Goal: Information Seeking & Learning: Learn about a topic

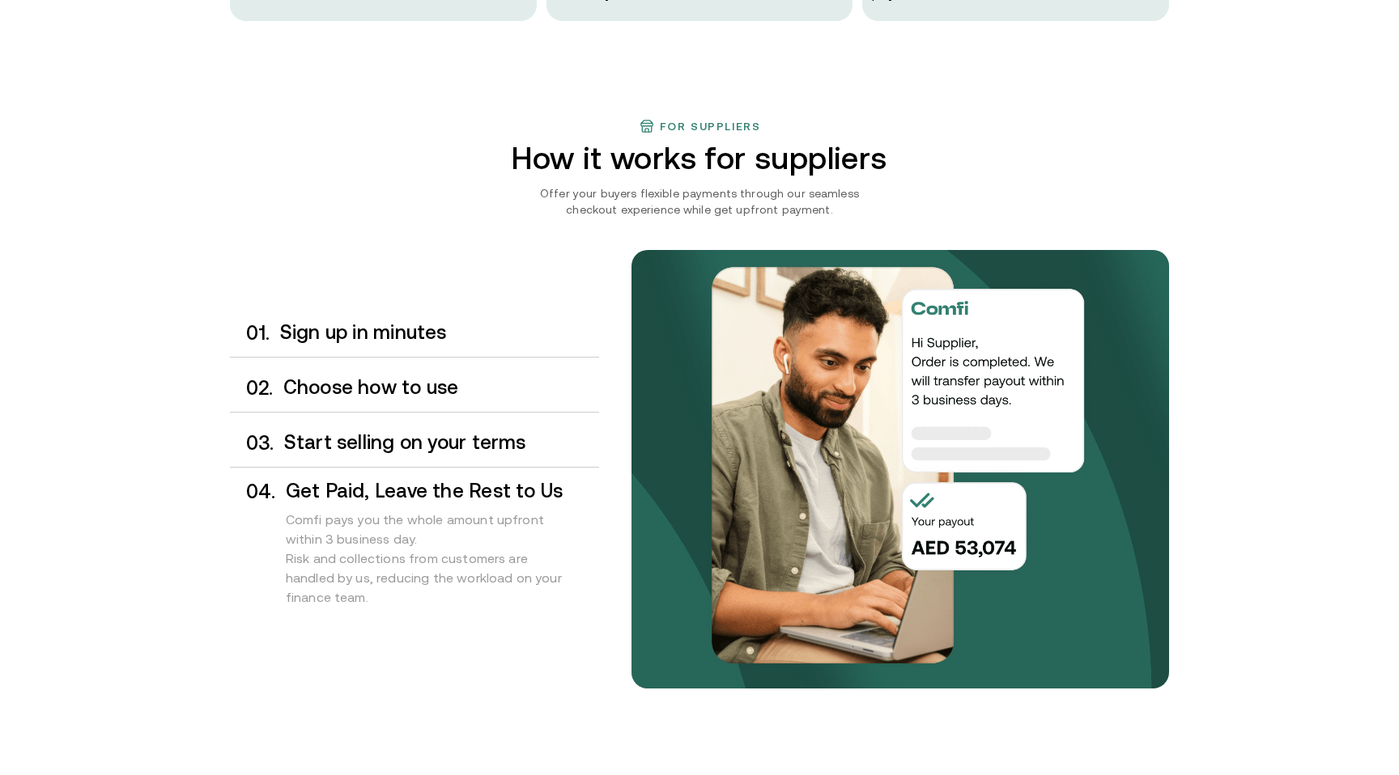
click at [375, 363] on div "0 1 . Sign up in minutes 0 2 . Choose how to use 0 3 . Start selling on your te…" at bounding box center [414, 469] width 369 height 321
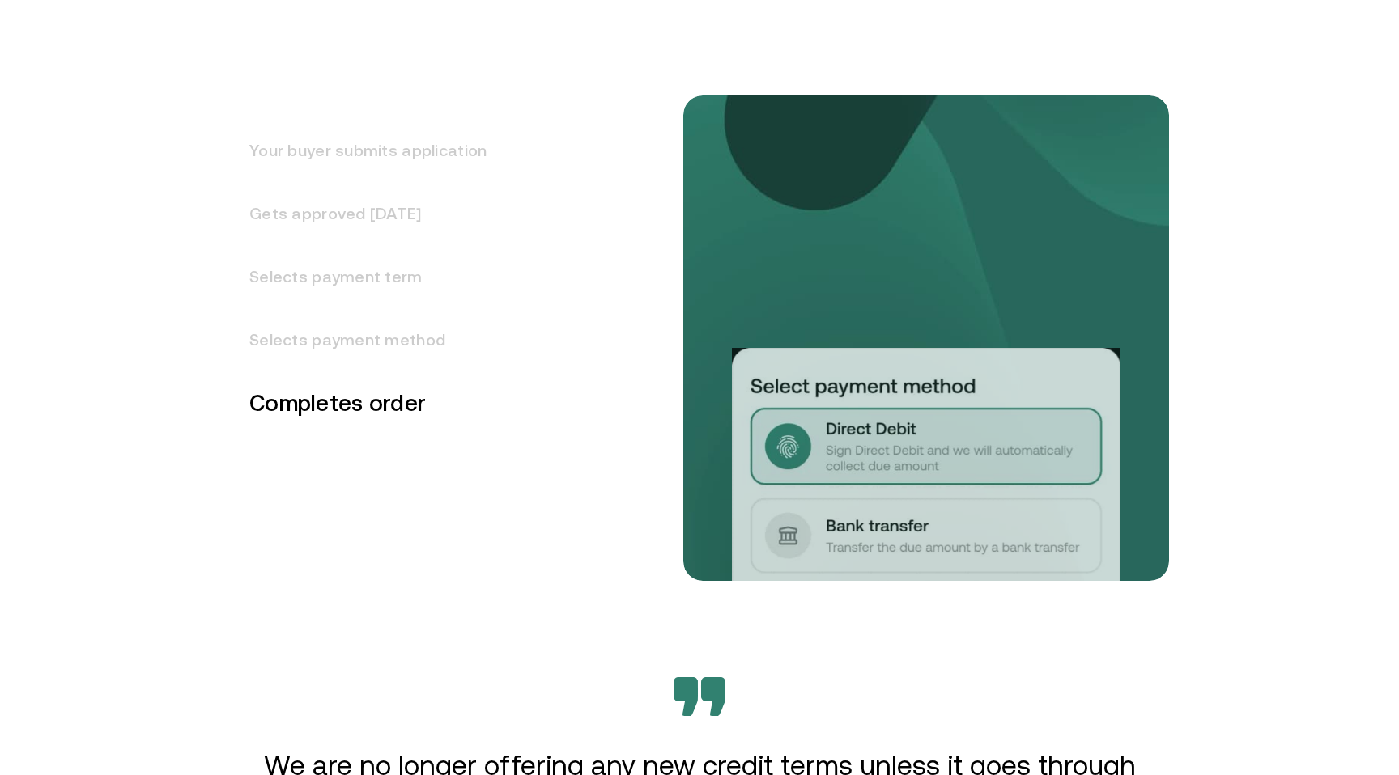
scroll to position [2118, 0]
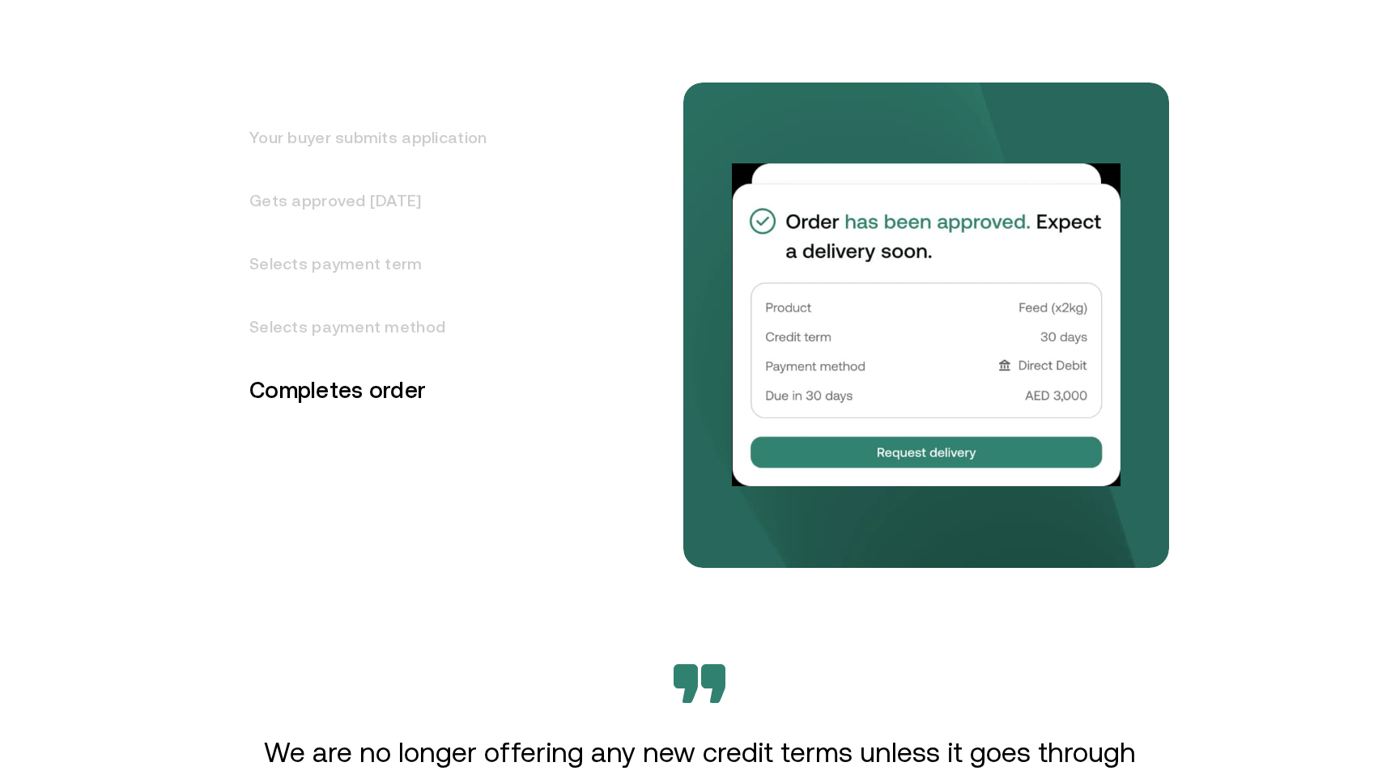
click at [399, 203] on h3 "Gets approved [DATE]" at bounding box center [358, 200] width 257 height 63
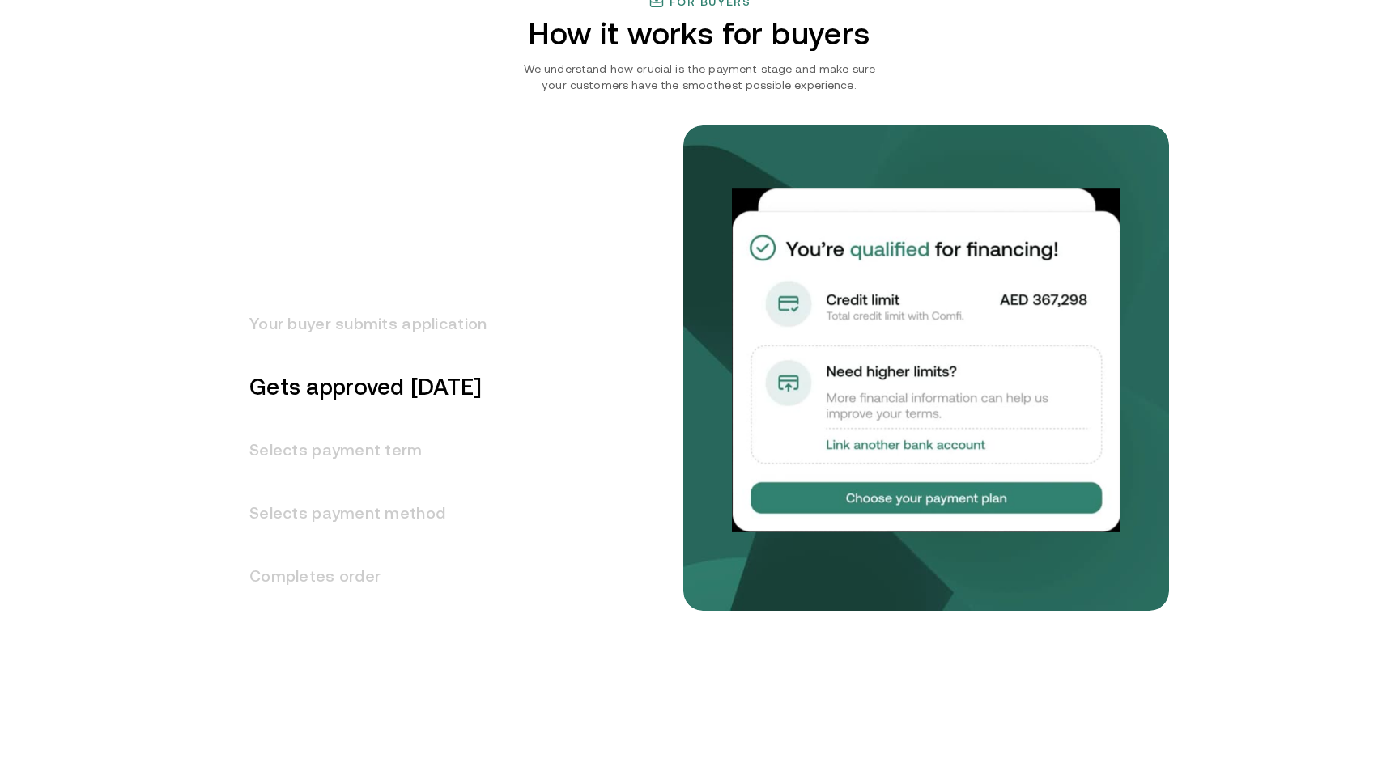
click at [426, 338] on h3 "Your buyer submits application" at bounding box center [358, 323] width 257 height 63
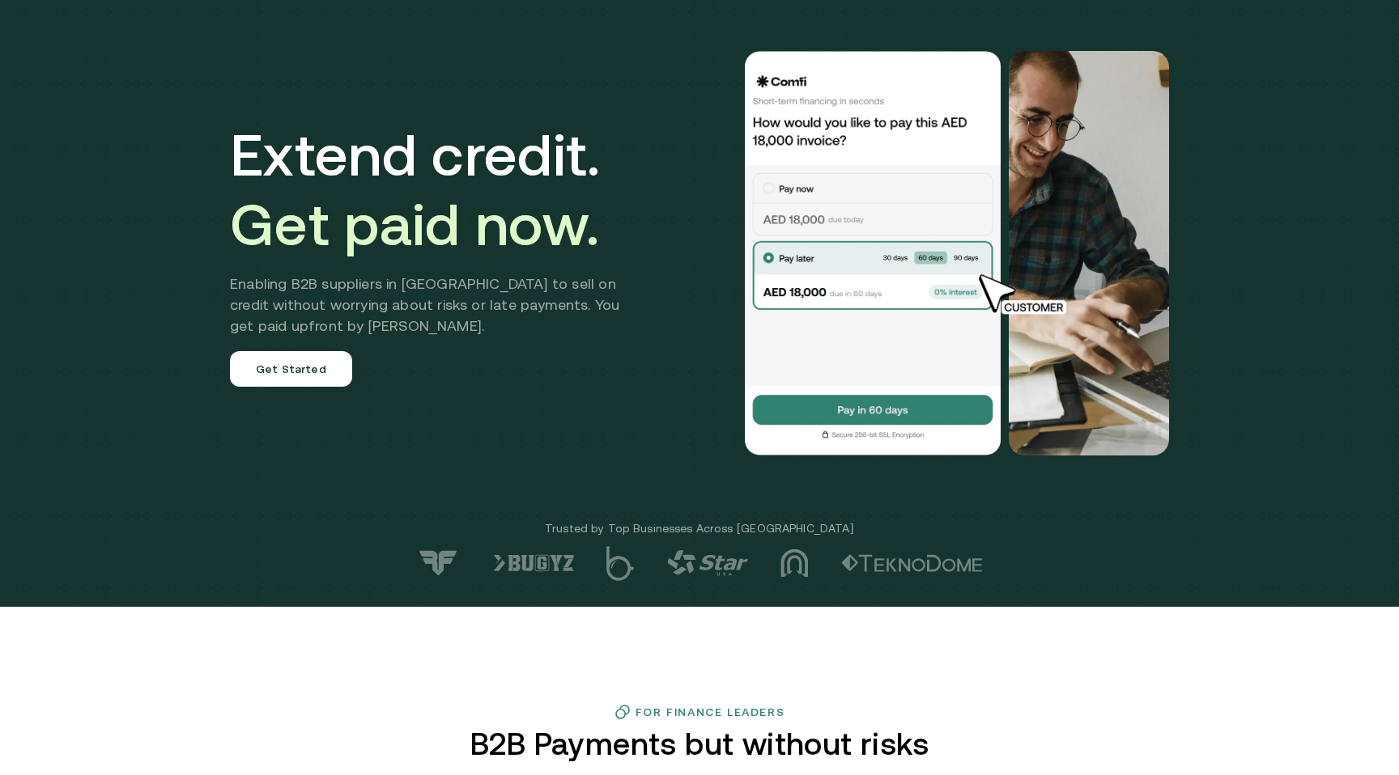
scroll to position [0, 0]
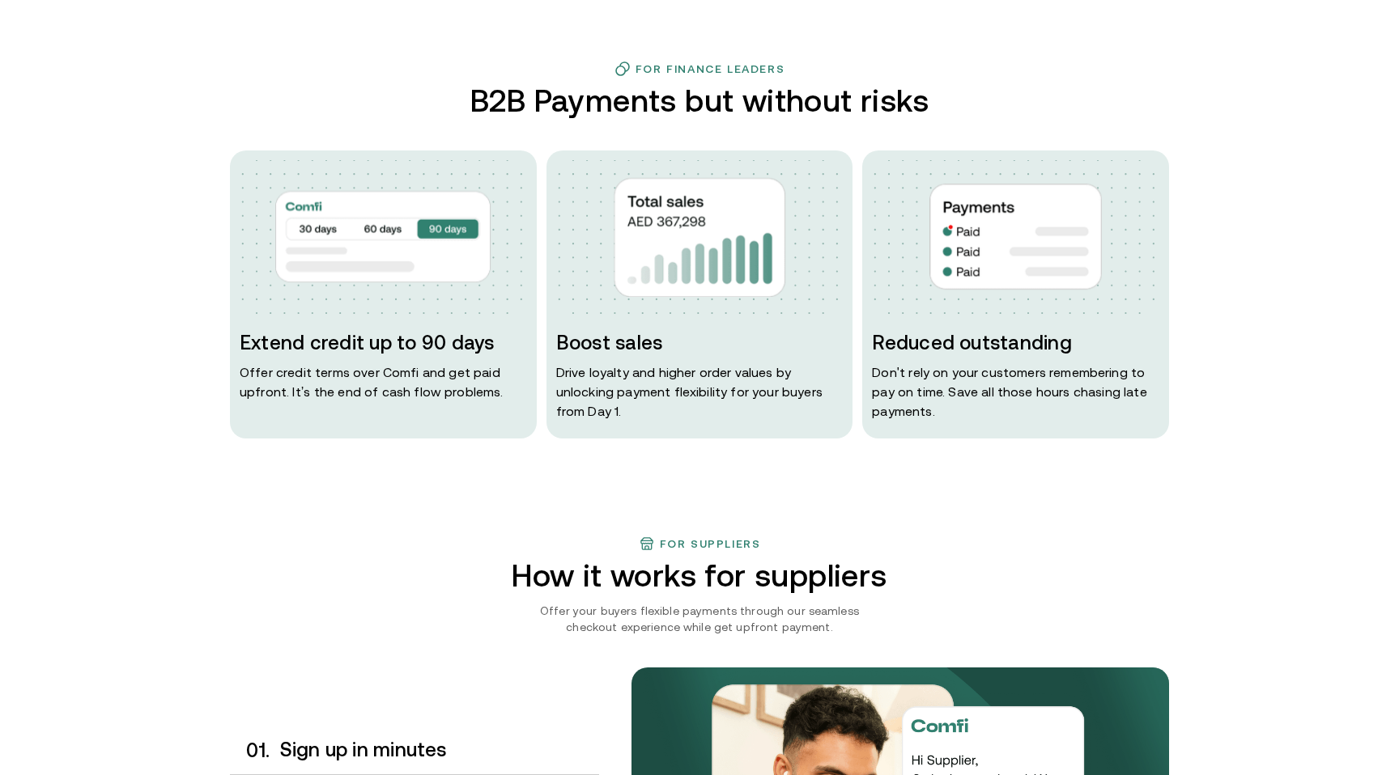
click at [834, 272] on img at bounding box center [699, 237] width 287 height 154
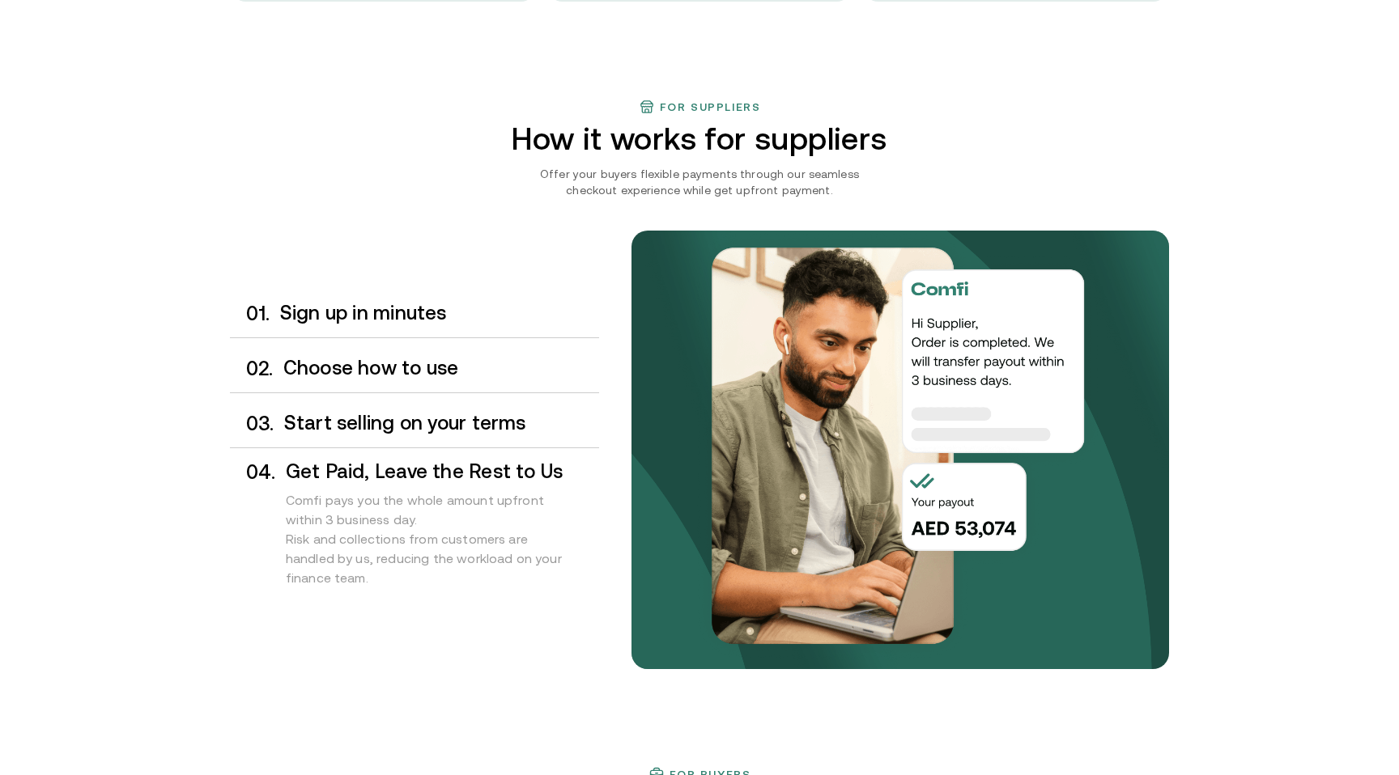
scroll to position [1404, 0]
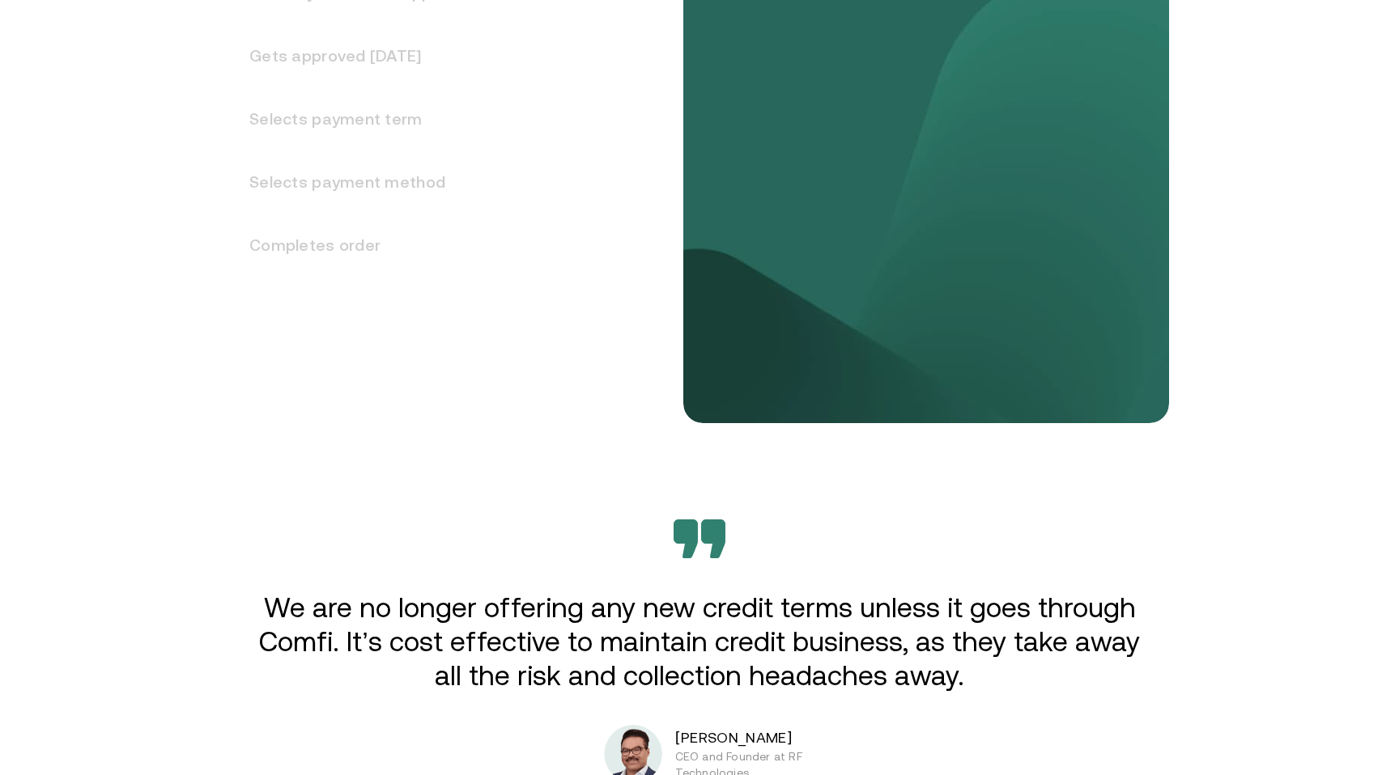
click at [374, 154] on h3 "Selects payment method" at bounding box center [358, 182] width 257 height 63
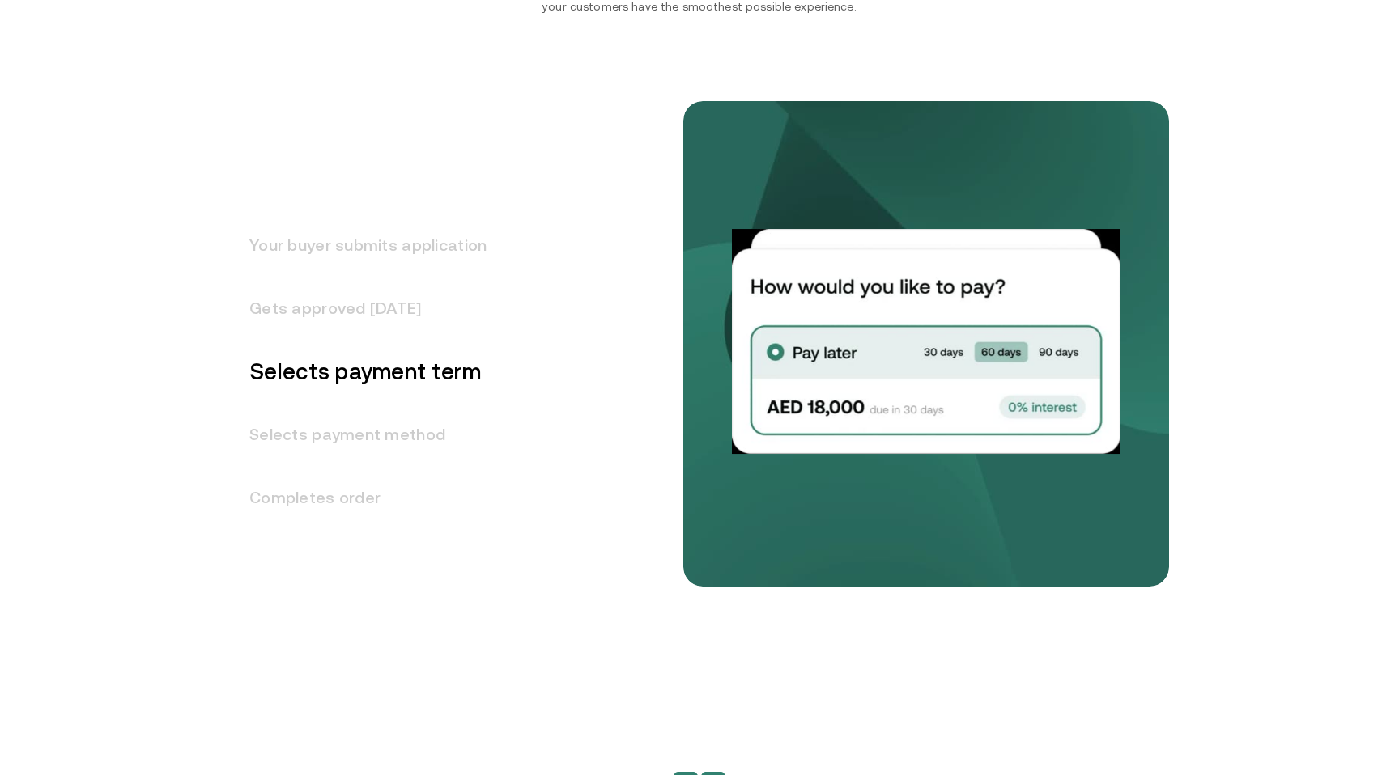
scroll to position [2026, 0]
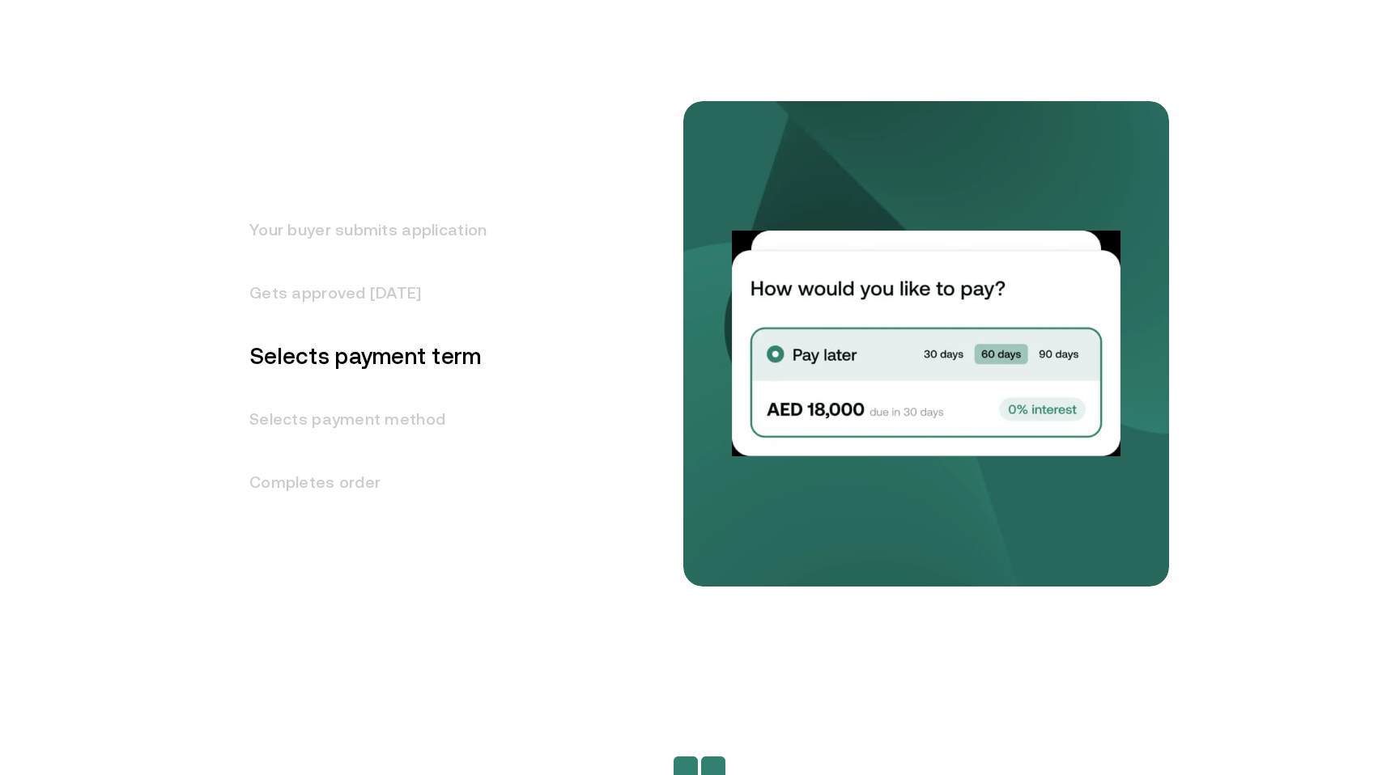
click at [403, 423] on h3 "Selects payment method" at bounding box center [358, 419] width 257 height 63
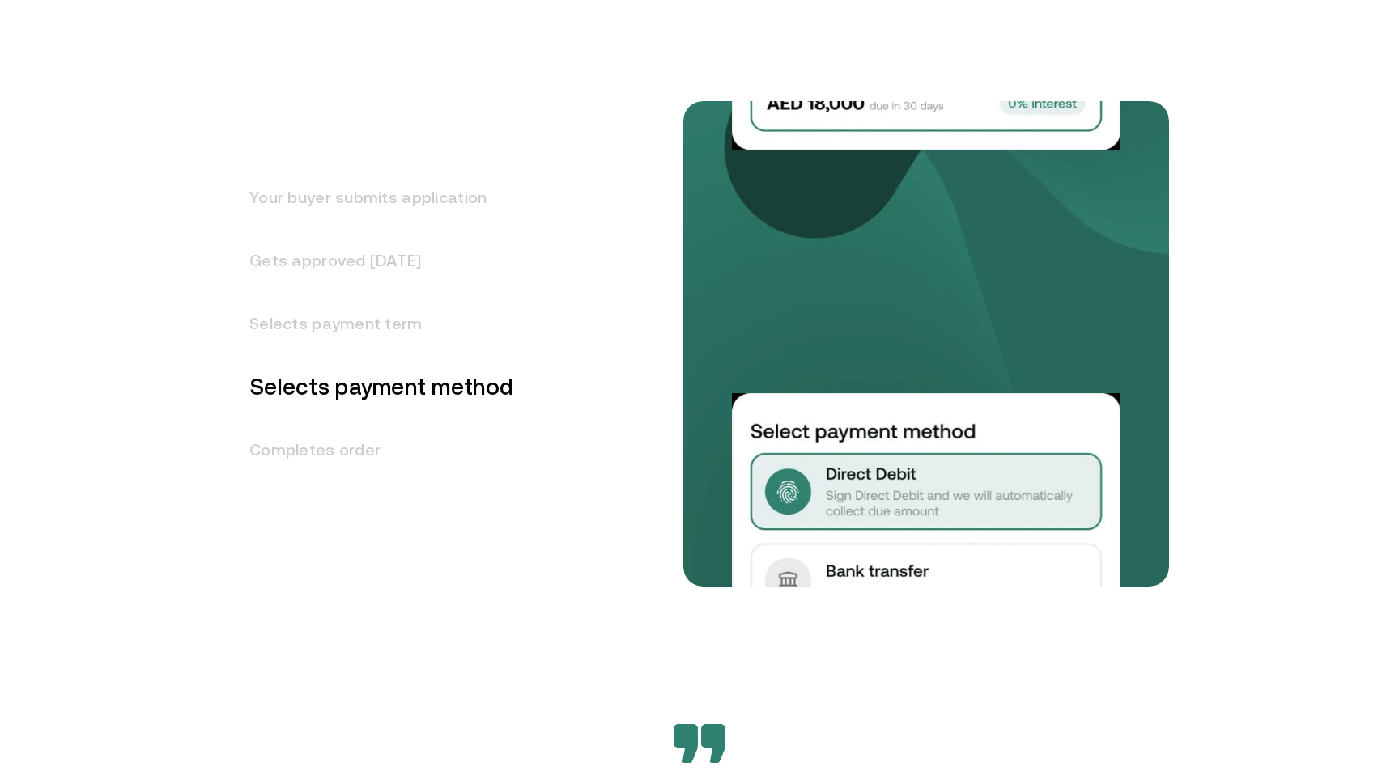
click at [363, 450] on h3 "Completes order" at bounding box center [371, 449] width 283 height 63
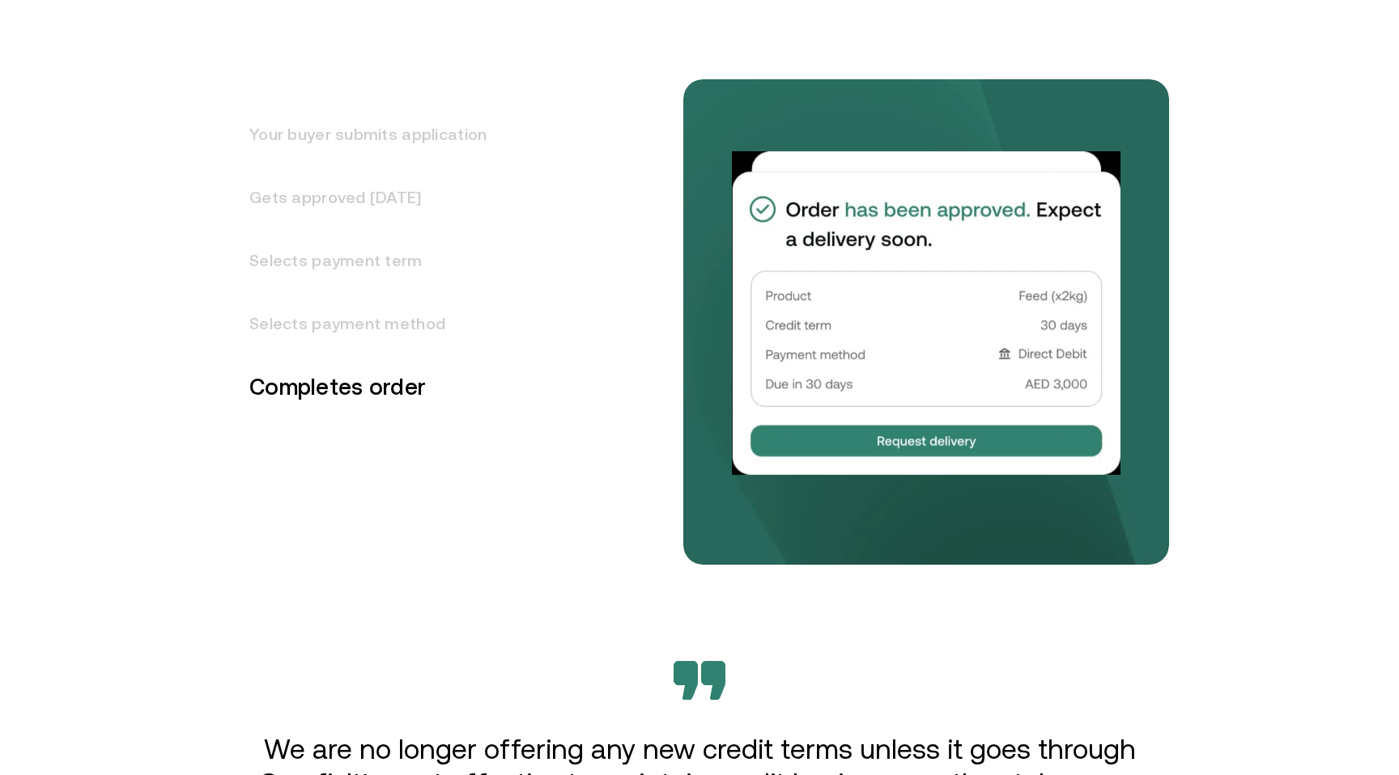
click at [383, 304] on h3 "Selects payment method" at bounding box center [358, 323] width 257 height 63
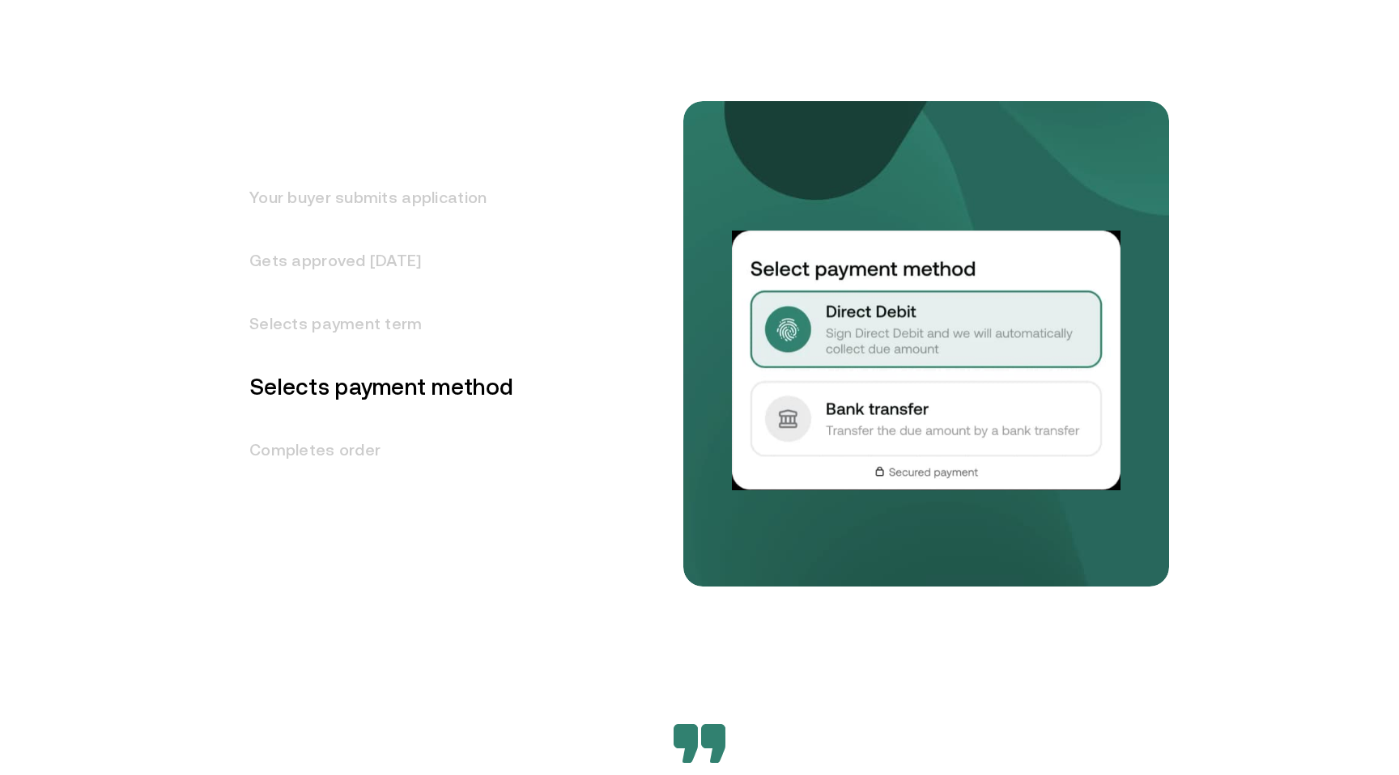
click at [384, 265] on h3 "Gets approved [DATE]" at bounding box center [371, 260] width 283 height 63
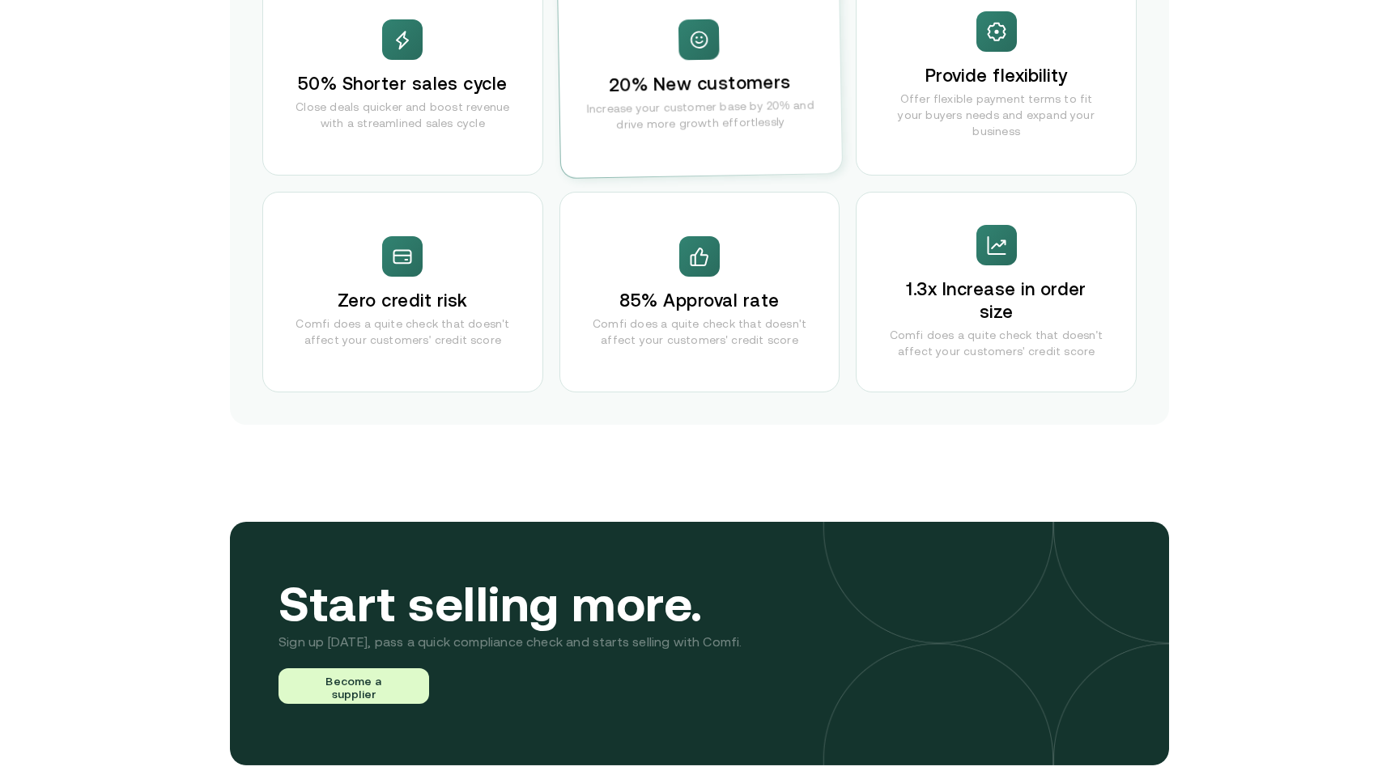
click at [763, 253] on div "85% Approval rate Comfi does a quite check that doesn't affect your customers' …" at bounding box center [699, 292] width 281 height 201
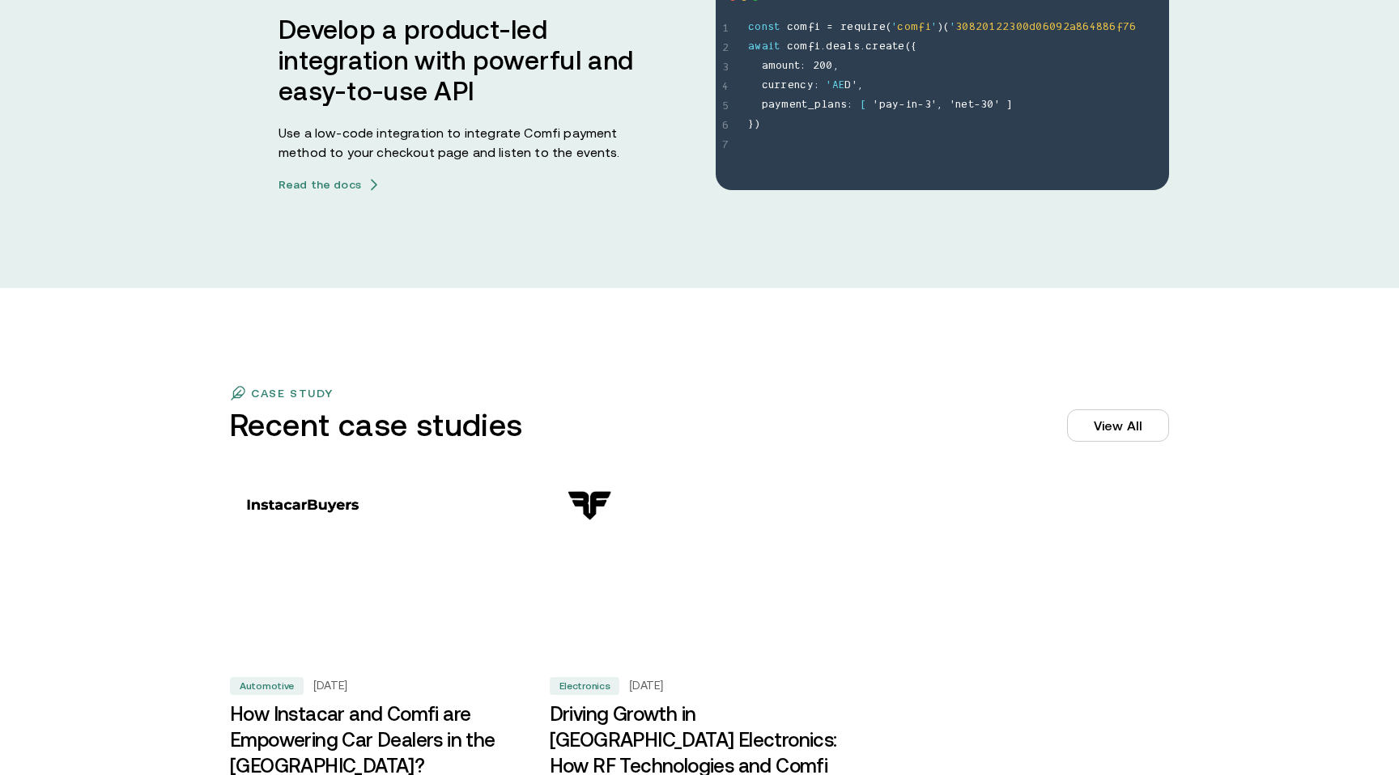
scroll to position [4544, 0]
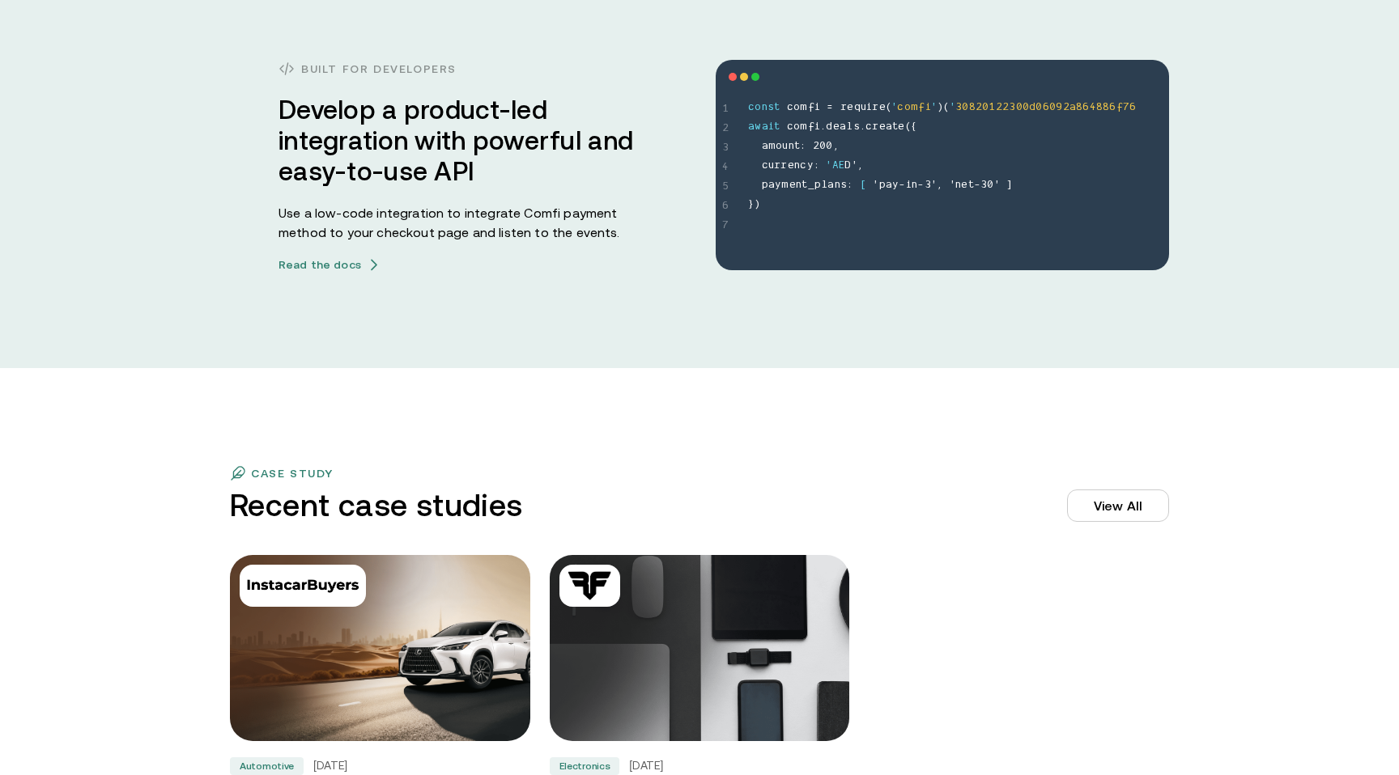
click at [958, 169] on span "c u r r e n c y : ' A E D ' ," at bounding box center [958, 166] width 421 height 19
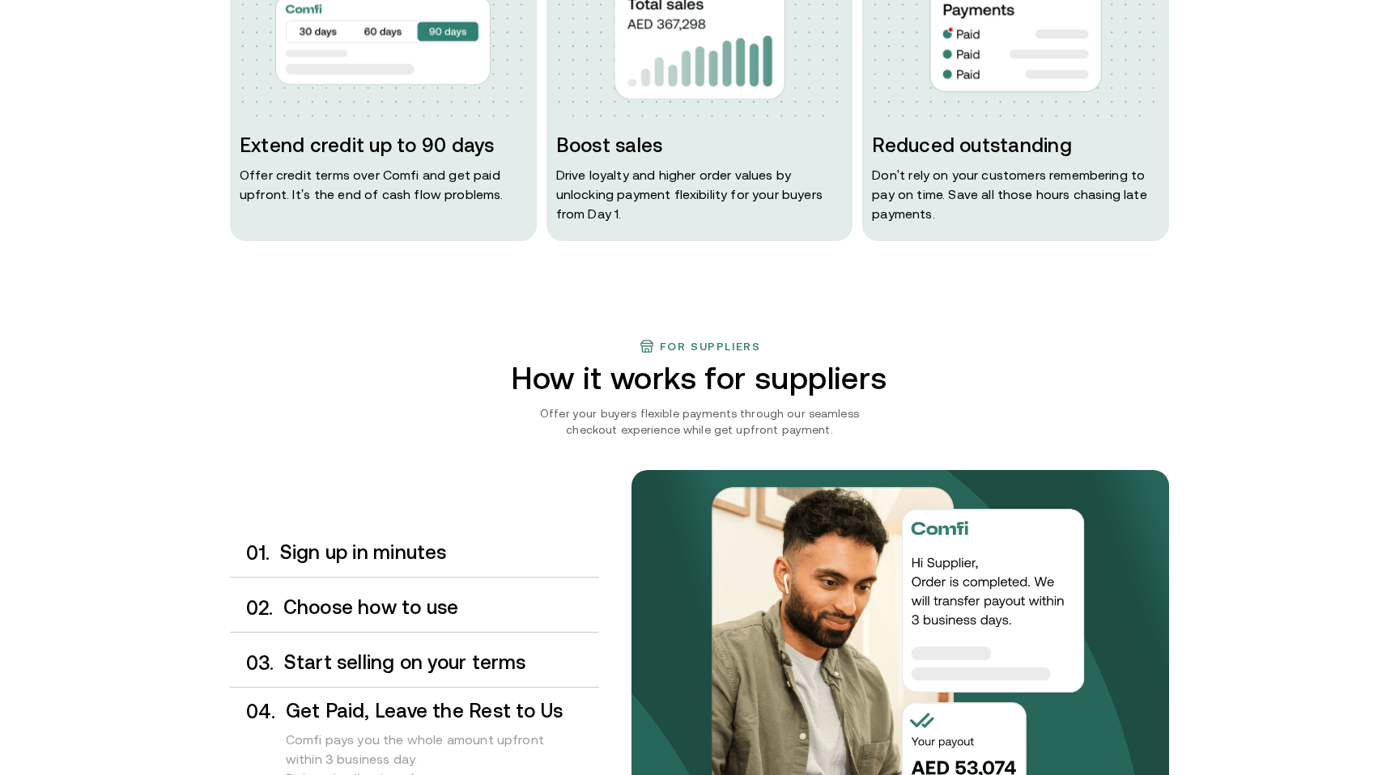
scroll to position [0, 0]
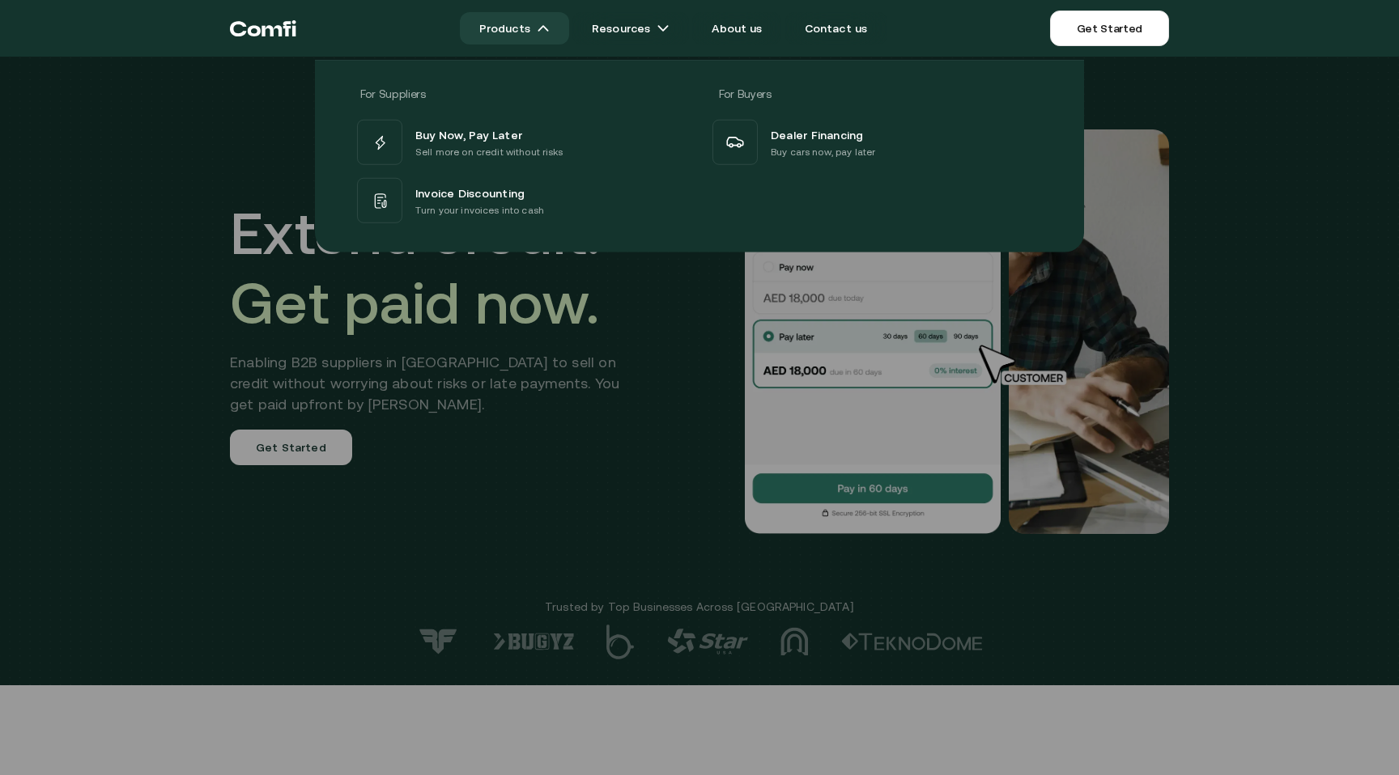
click at [527, 32] on link "Products" at bounding box center [514, 28] width 109 height 32
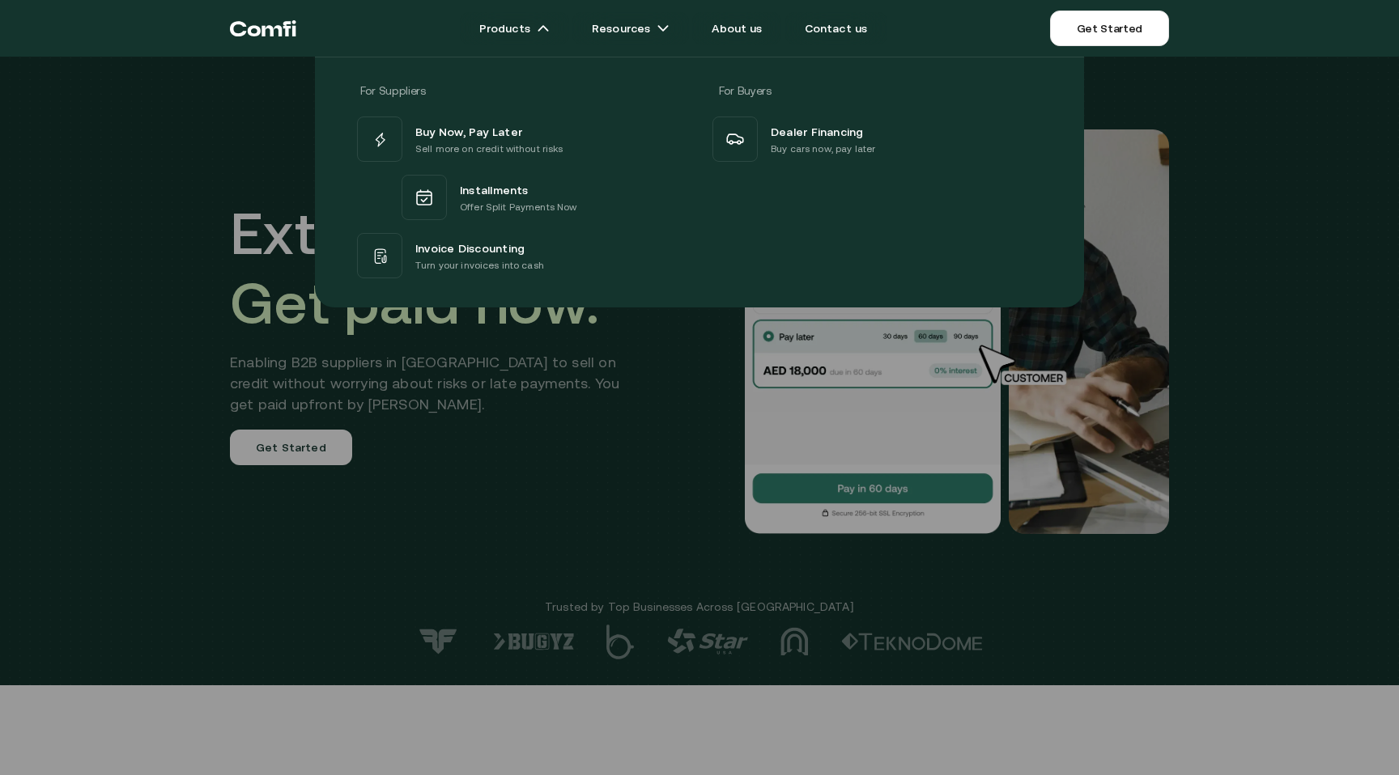
click at [272, 158] on div "For Suppliers For Buyers Buy Now, Pay Later Sell more on credit without risks I…" at bounding box center [699, 176] width 1399 height 263
click at [220, 246] on div "For Suppliers For Buyers Buy Now, Pay Later Sell more on credit without risks I…" at bounding box center [699, 176] width 1399 height 263
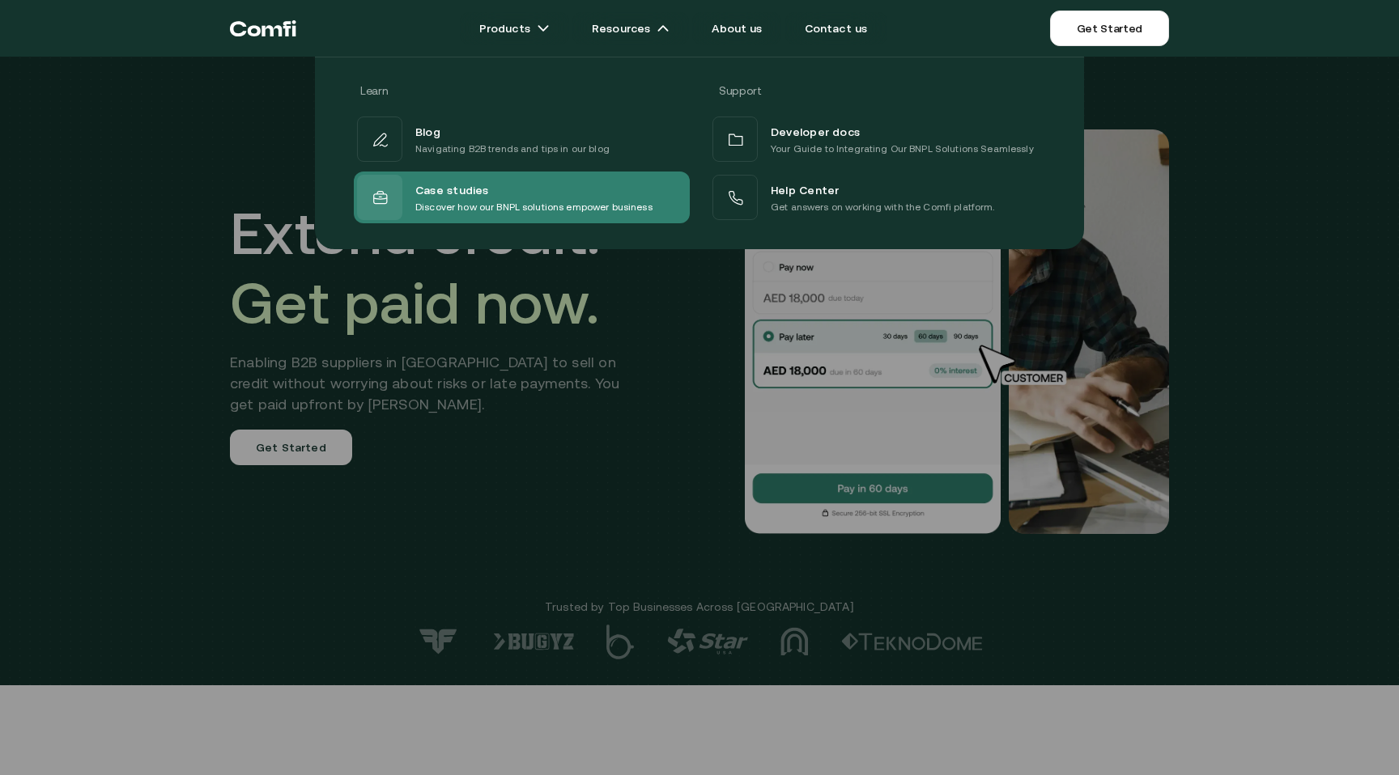
click at [490, 187] on div "Case studies" at bounding box center [533, 189] width 237 height 19
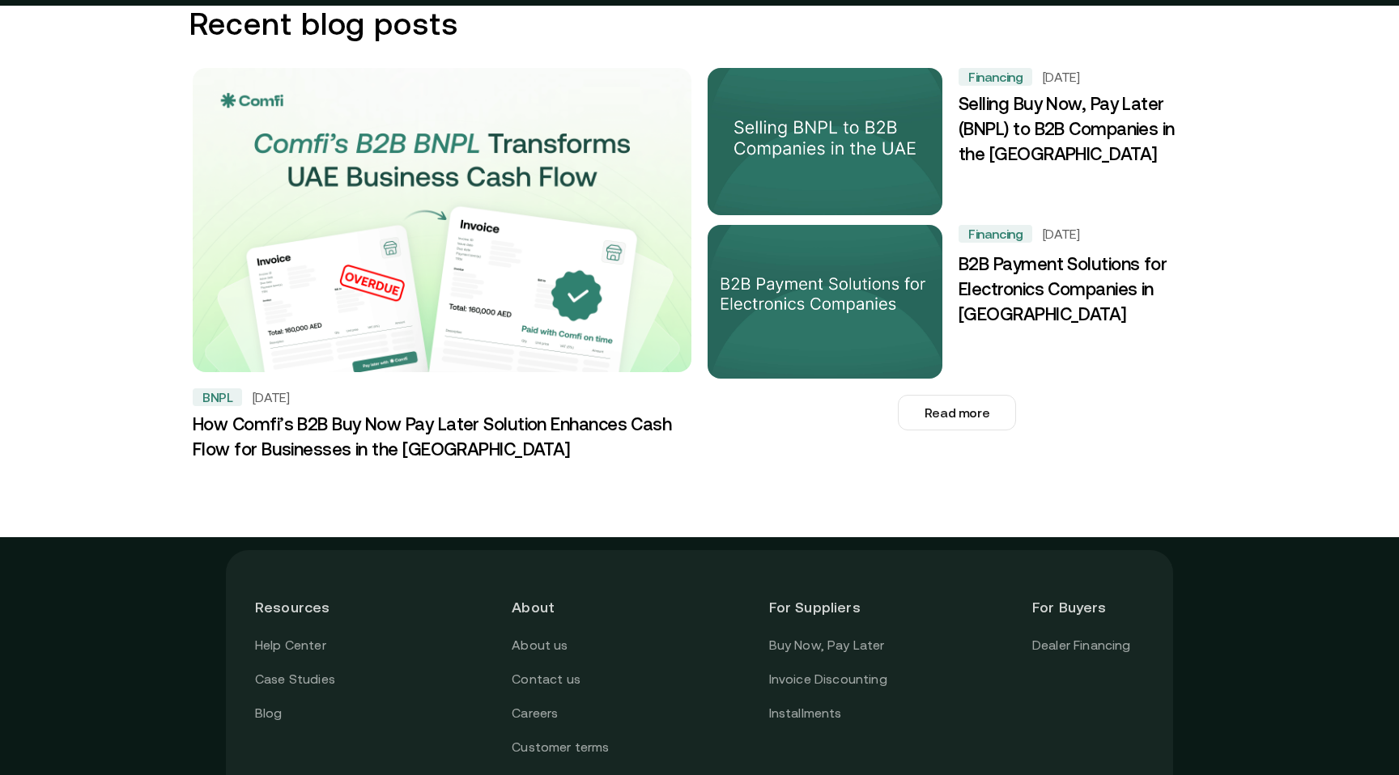
scroll to position [1752, 0]
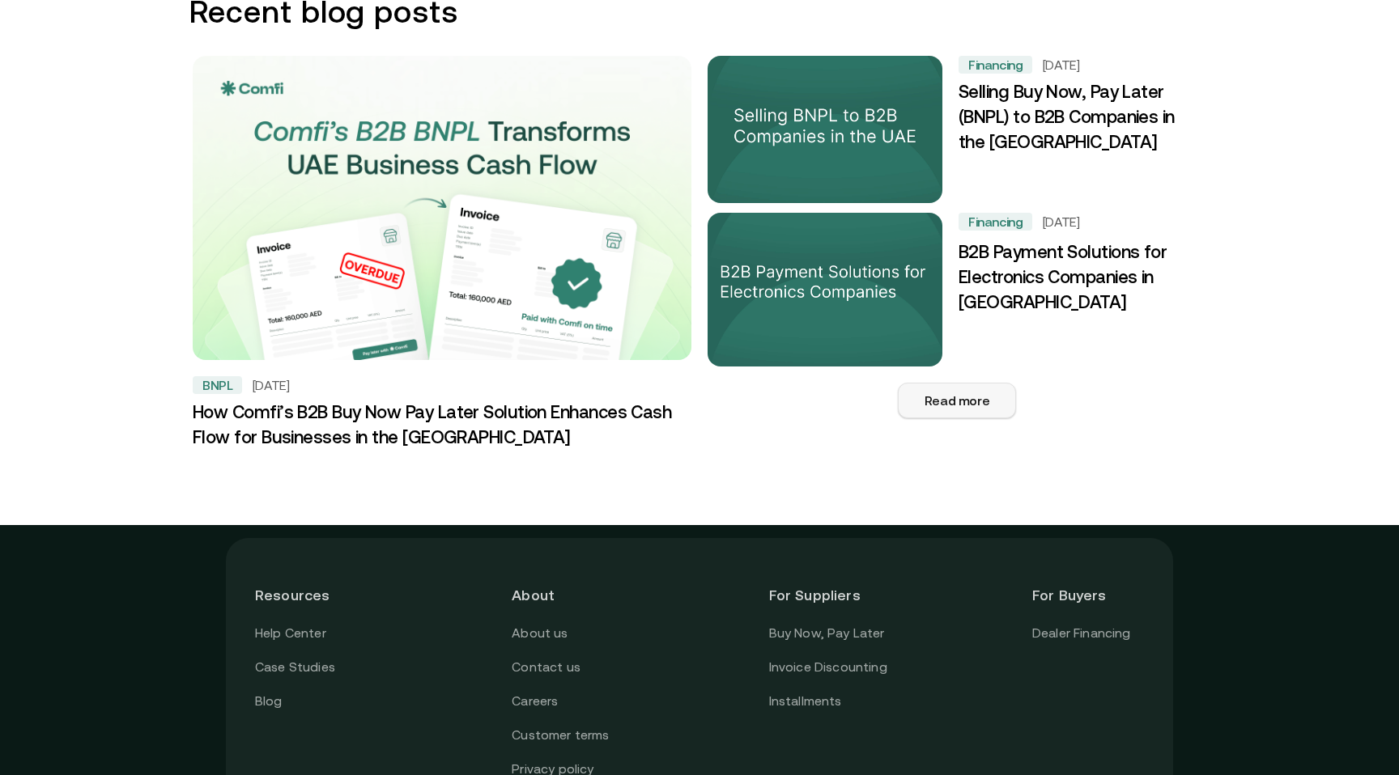
click at [936, 383] on button "Read more" at bounding box center [957, 401] width 118 height 36
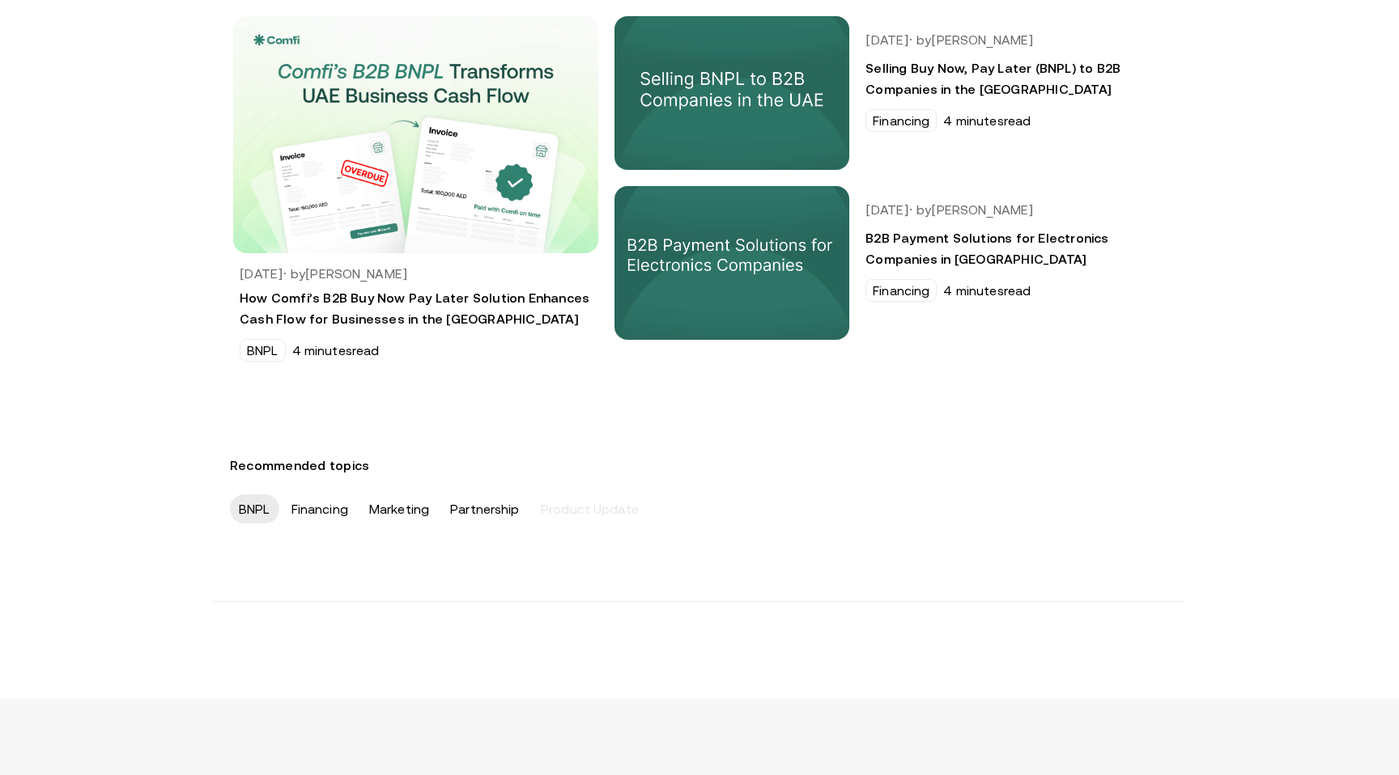
scroll to position [291, 0]
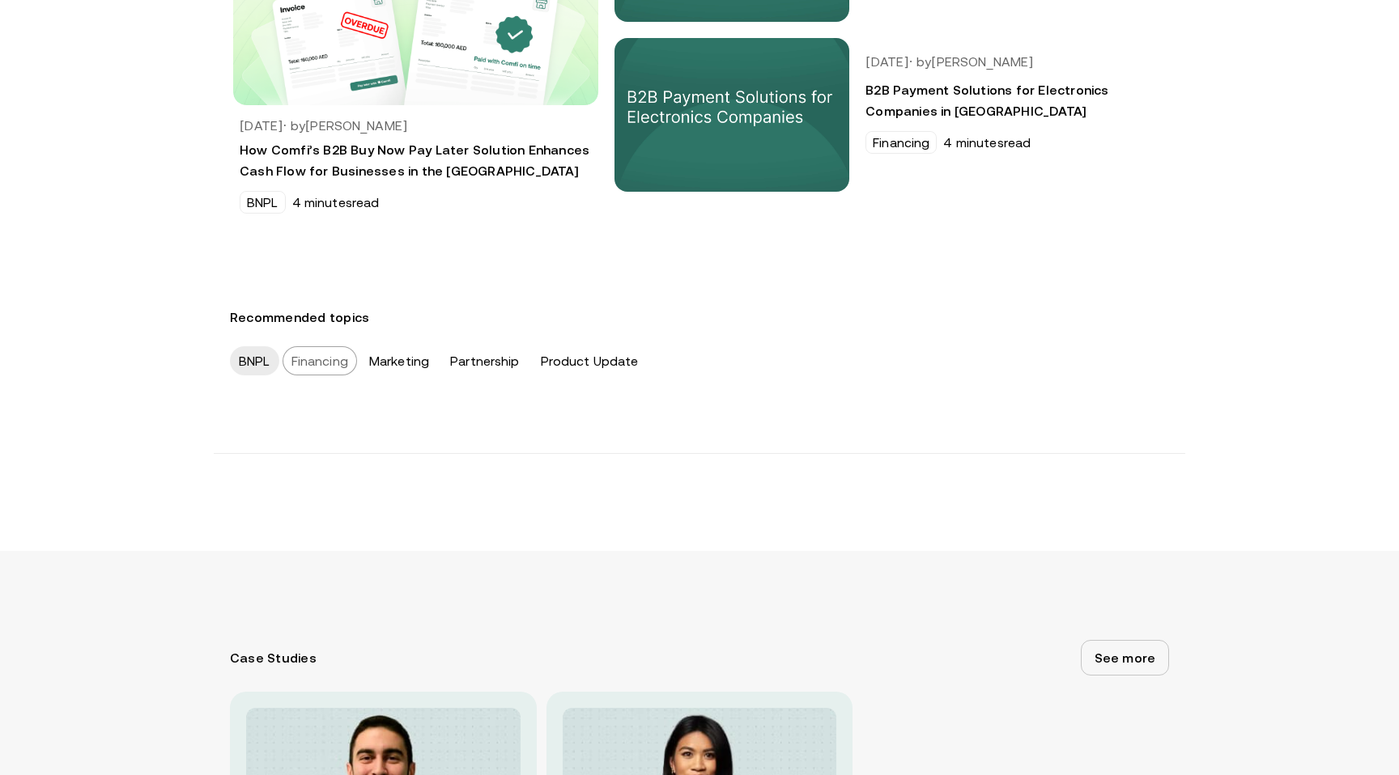
click at [340, 359] on div "Financing" at bounding box center [319, 360] width 74 height 29
click at [393, 359] on div "Marketing" at bounding box center [399, 360] width 78 height 29
click at [481, 363] on div "Recommended topics BNPL Financing Marketing Partnership Product Update" at bounding box center [699, 344] width 1399 height 81
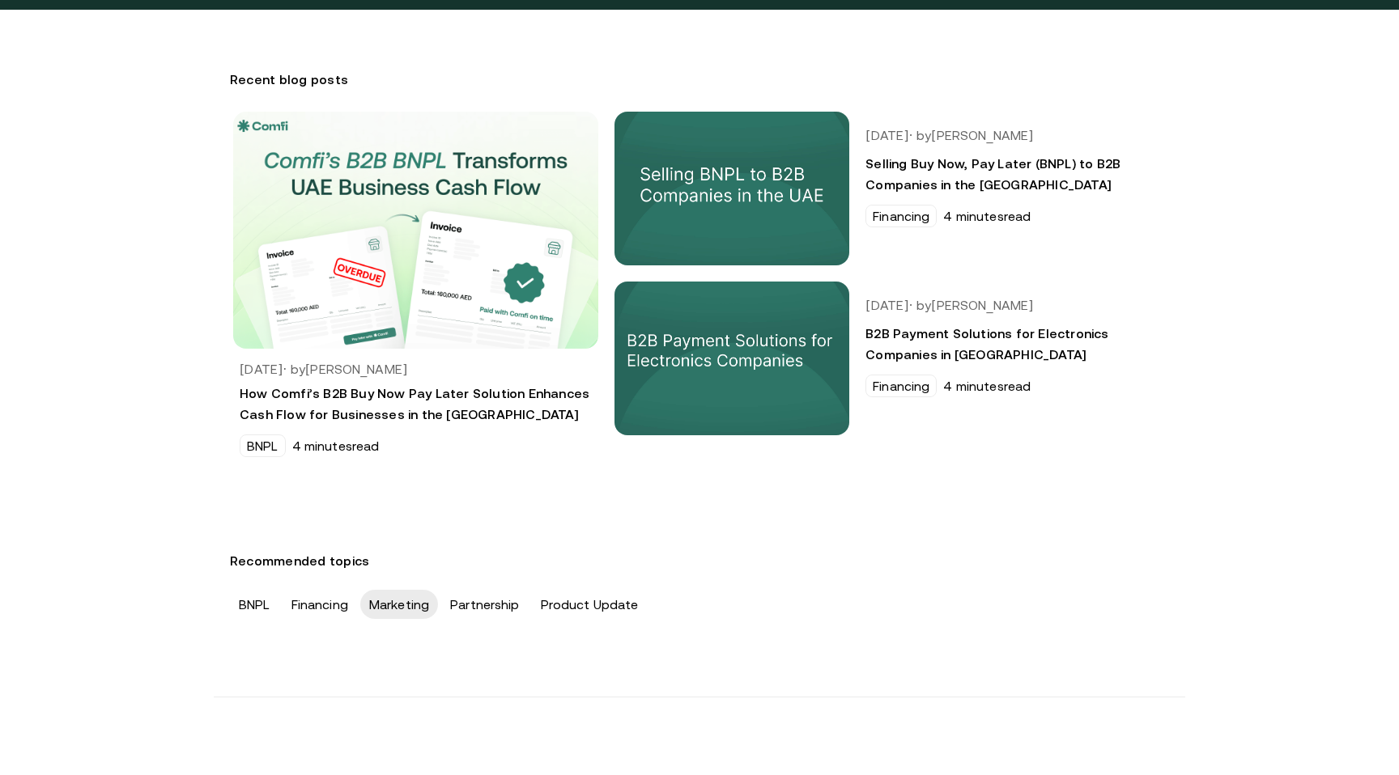
scroll to position [54, 0]
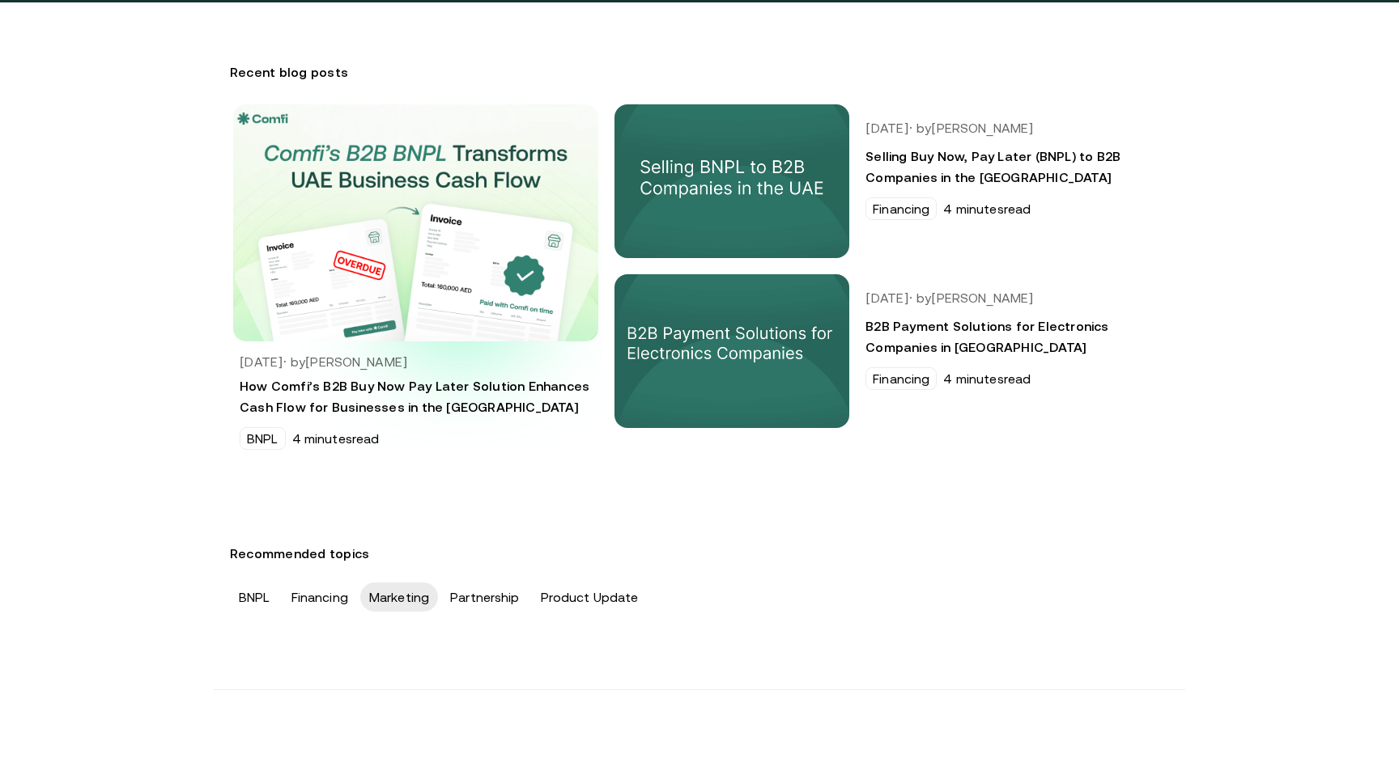
click at [460, 301] on img at bounding box center [414, 222] width 401 height 261
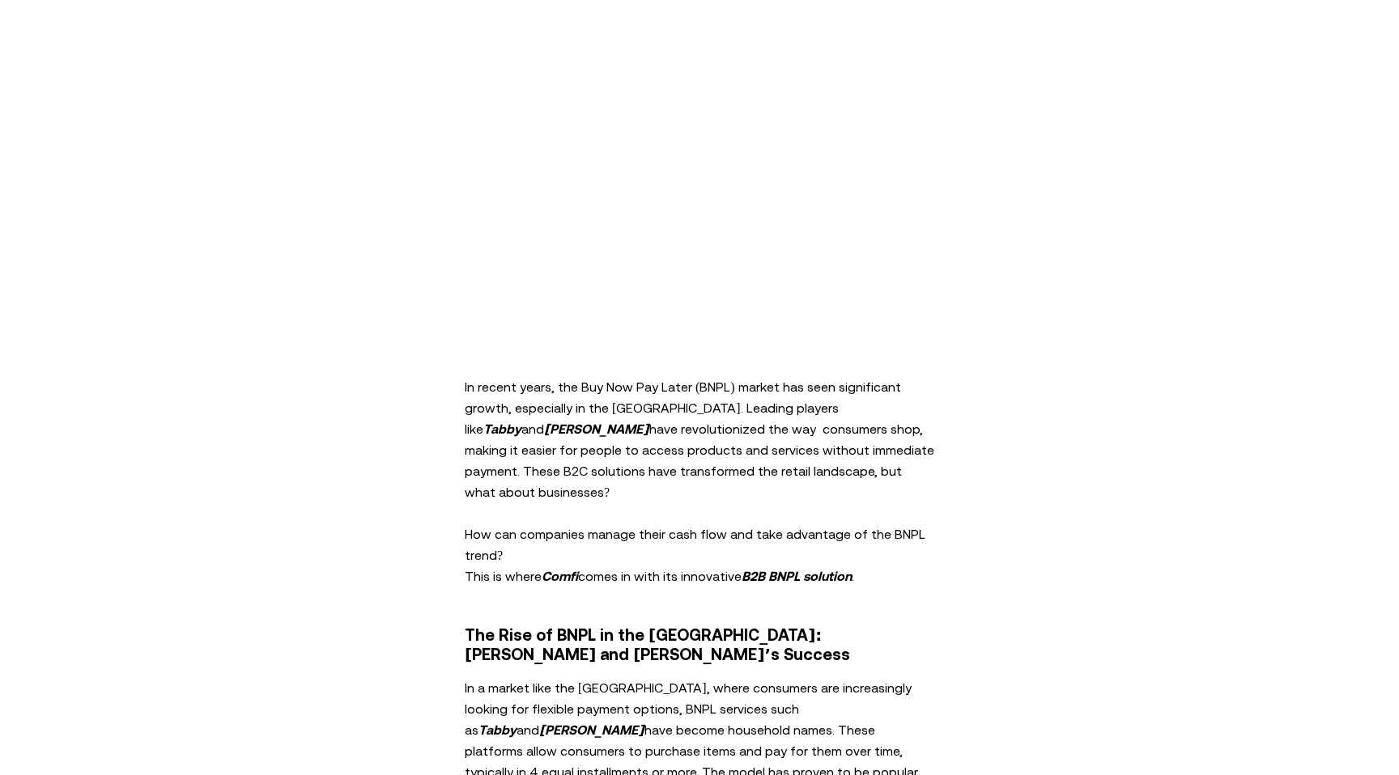
click at [576, 427] on p "In recent years, the Buy Now Pay Later (BNPL) market has seen significant growt…" at bounding box center [699, 470] width 469 height 231
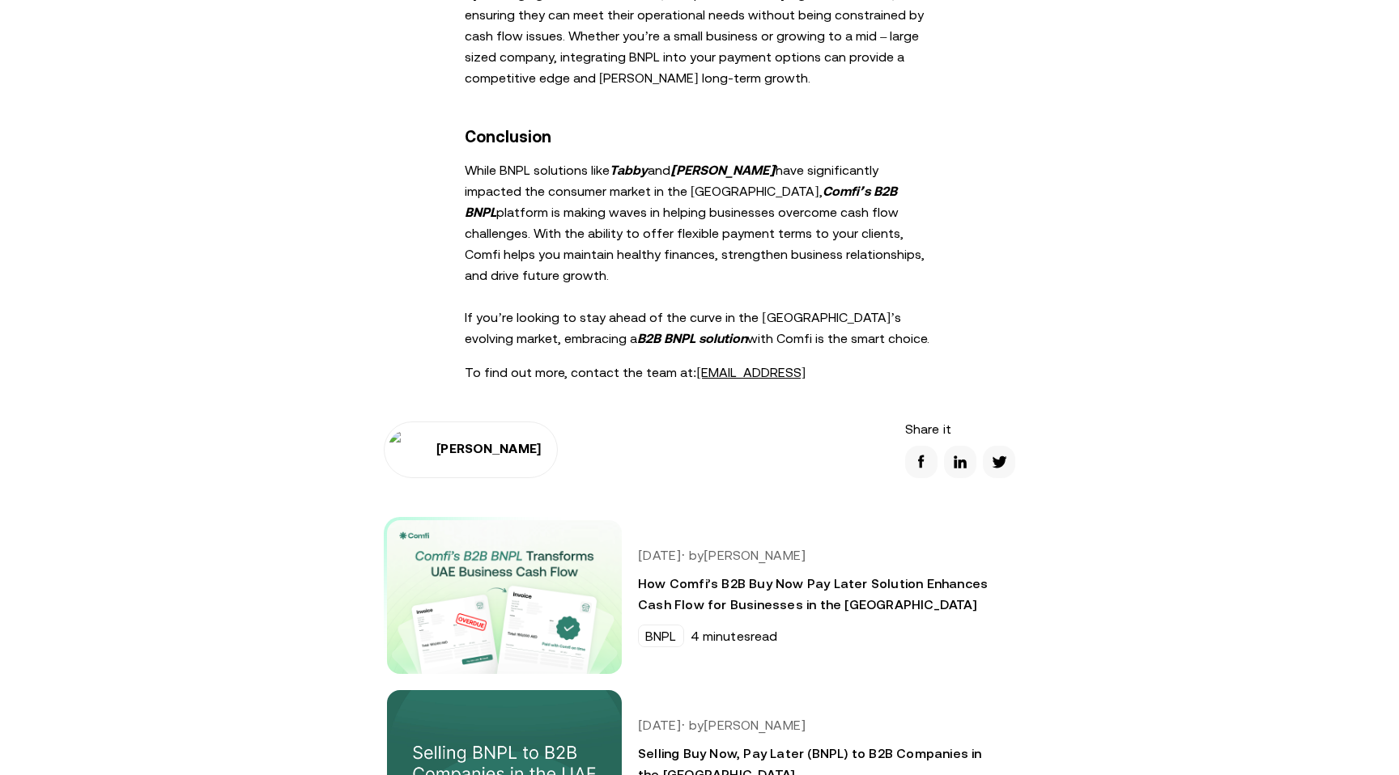
scroll to position [2481, 0]
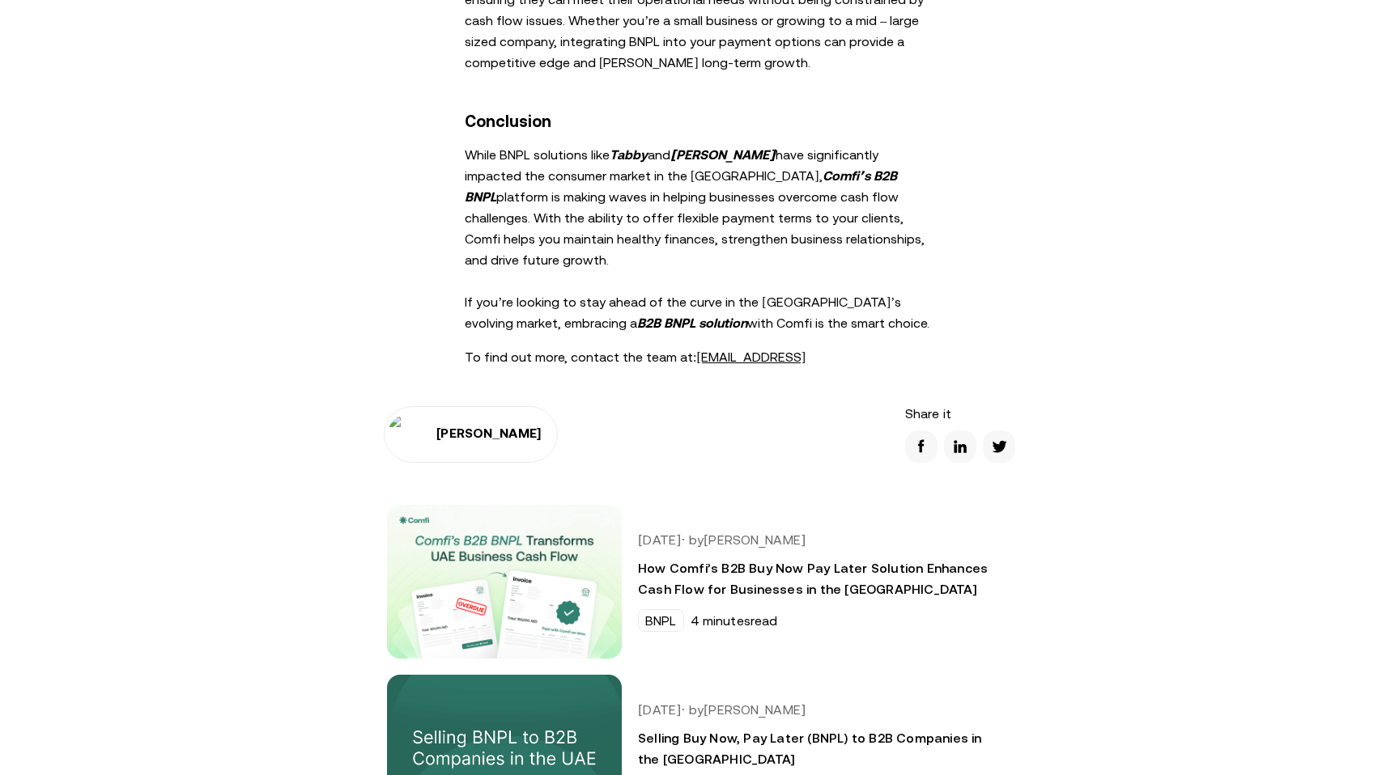
click at [397, 414] on img at bounding box center [409, 434] width 42 height 40
click at [433, 406] on div "[PERSON_NAME]" at bounding box center [471, 434] width 174 height 57
click at [465, 426] on h2 "[PERSON_NAME]" at bounding box center [488, 433] width 104 height 15
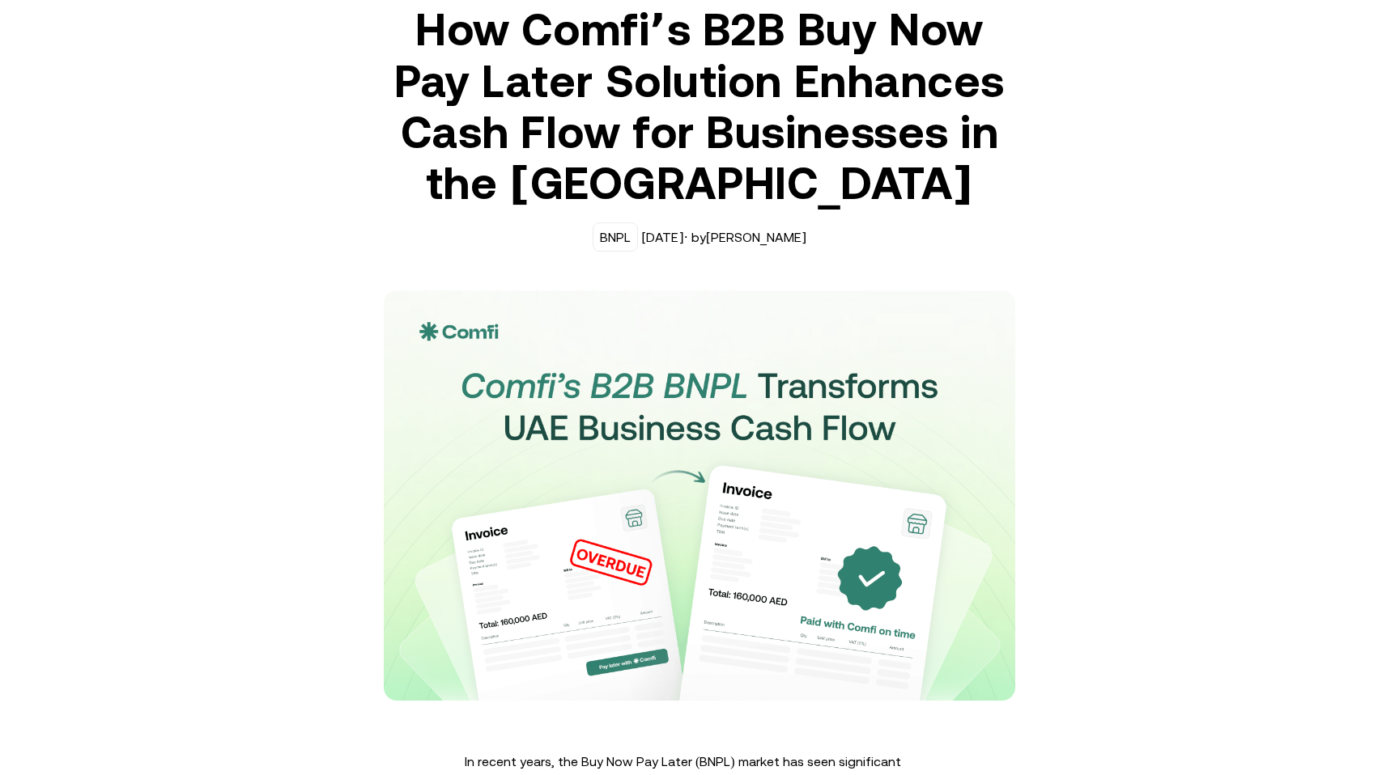
scroll to position [0, 0]
